Goal: Information Seeking & Learning: Find specific fact

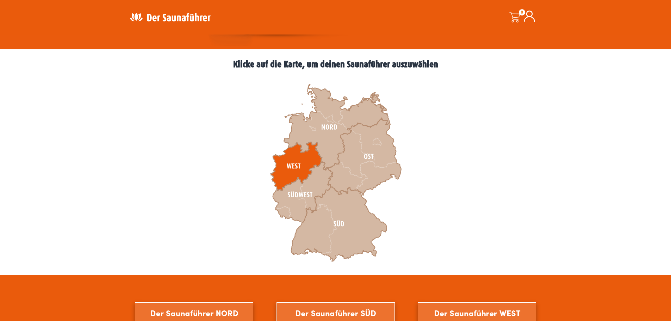
click at [294, 162] on icon at bounding box center [296, 166] width 51 height 49
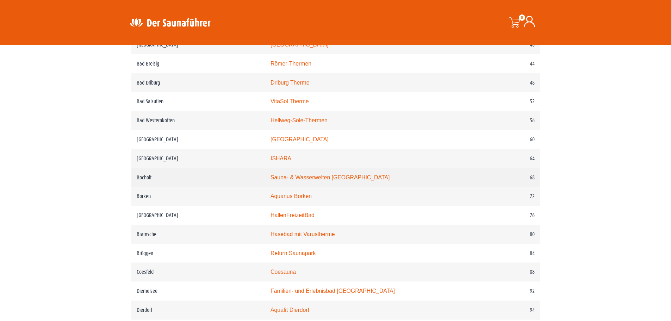
scroll to position [458, 0]
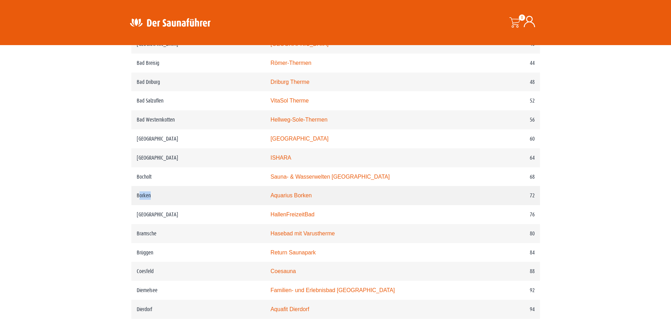
drag, startPoint x: 138, startPoint y: 198, endPoint x: 164, endPoint y: 198, distance: 25.4
click at [164, 198] on td "Borken" at bounding box center [198, 195] width 134 height 19
drag, startPoint x: 277, startPoint y: 198, endPoint x: 327, endPoint y: 199, distance: 49.7
click at [327, 199] on td "Aquarius Borken" at bounding box center [365, 195] width 201 height 19
copy link "Aquarius Borken"
